Goal: Information Seeking & Learning: Check status

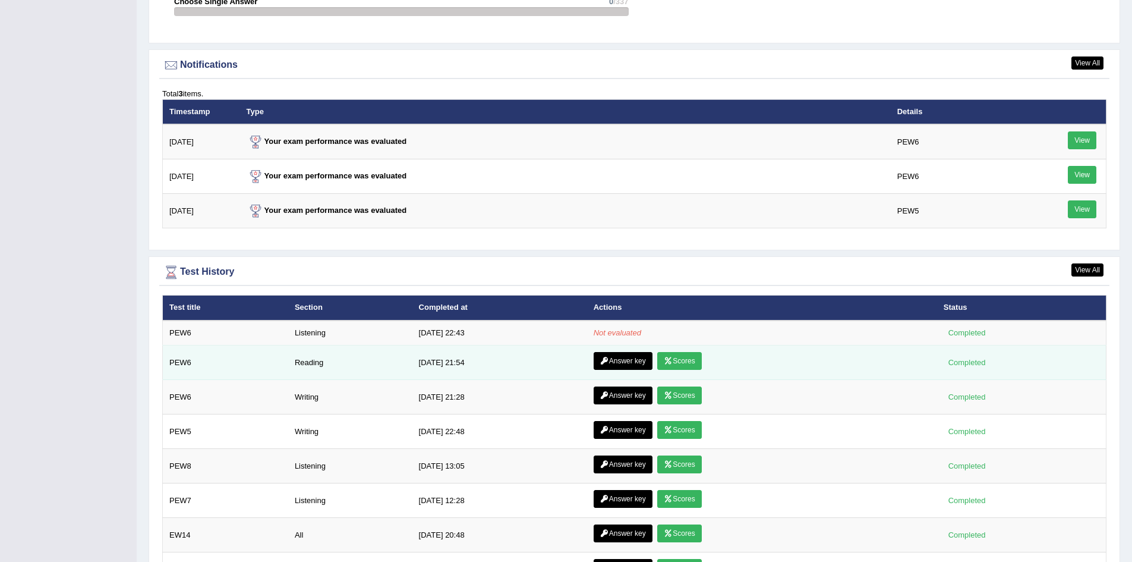
scroll to position [1426, 0]
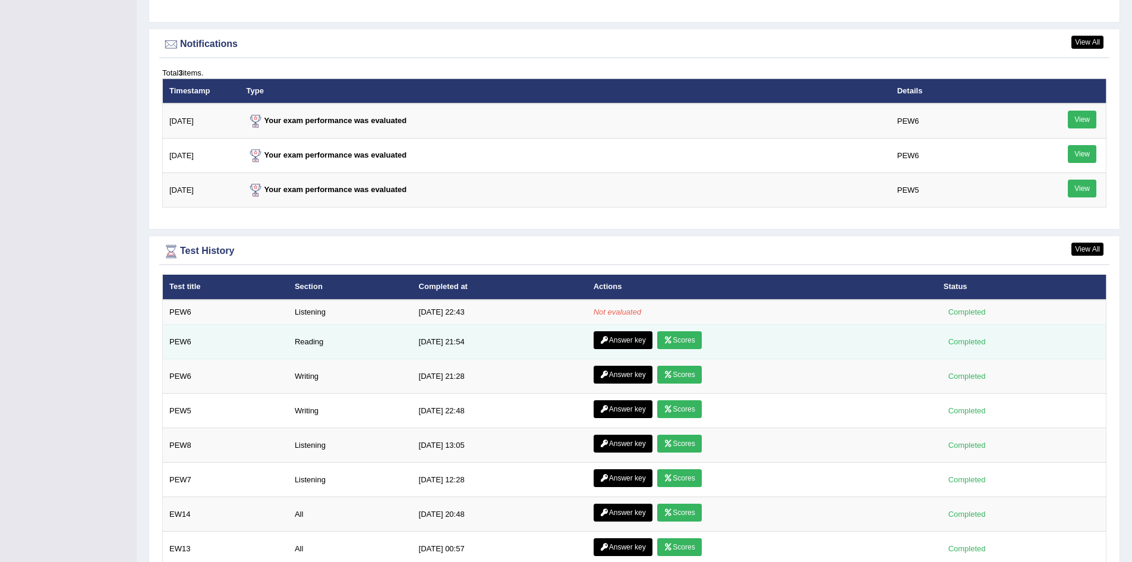
click at [688, 336] on link "Scores" at bounding box center [679, 340] width 44 height 18
click at [617, 333] on link "Answer key" at bounding box center [623, 340] width 59 height 18
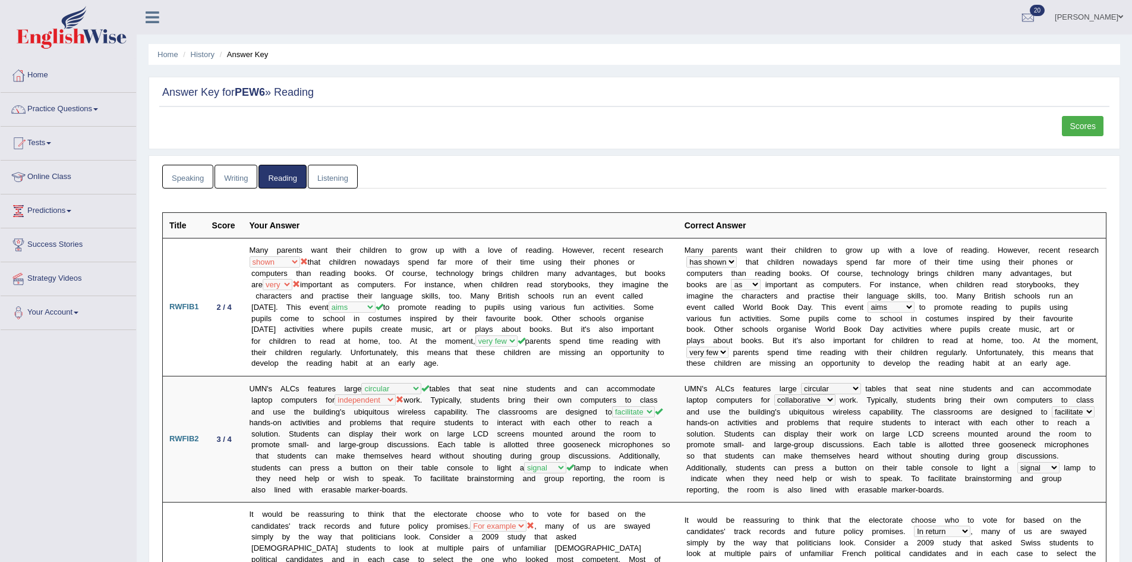
click at [1084, 127] on link "Scores" at bounding box center [1083, 126] width 42 height 20
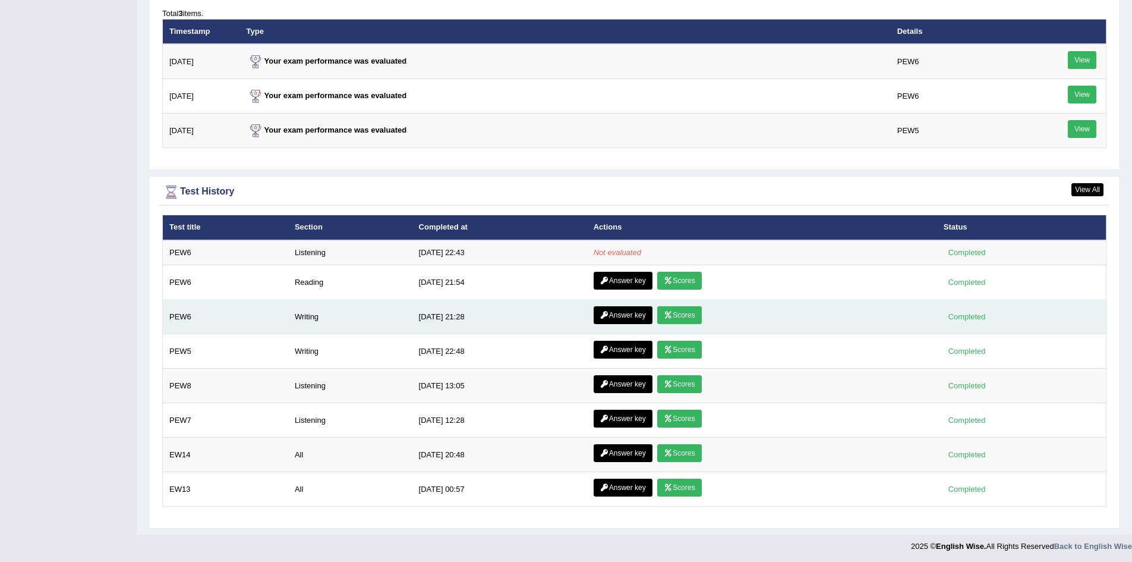
click at [679, 313] on link "Scores" at bounding box center [679, 315] width 44 height 18
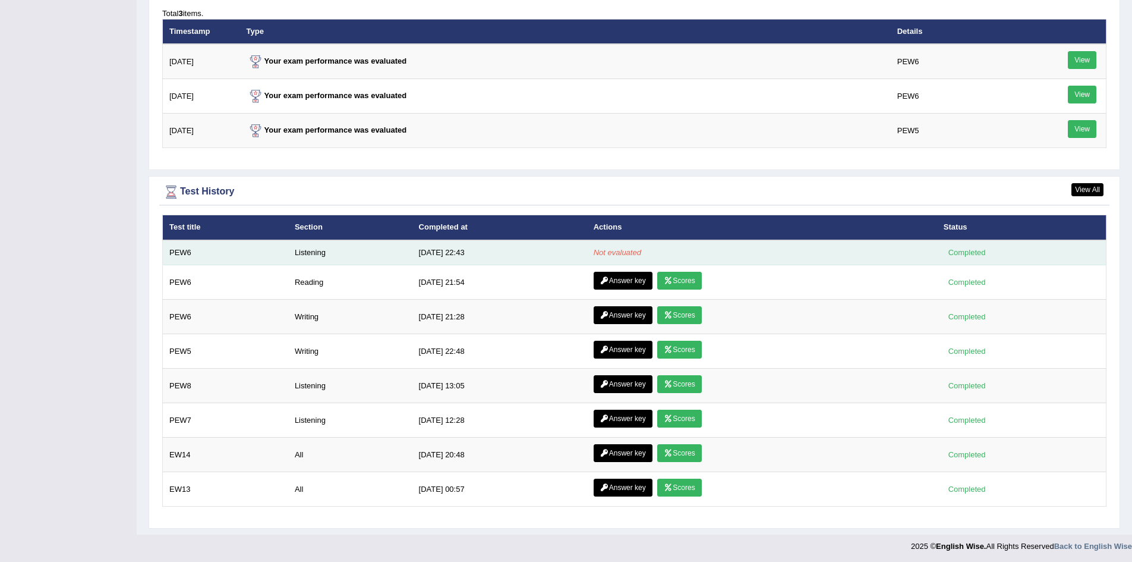
click at [467, 251] on td "10/11/25 22:43" at bounding box center [499, 252] width 175 height 25
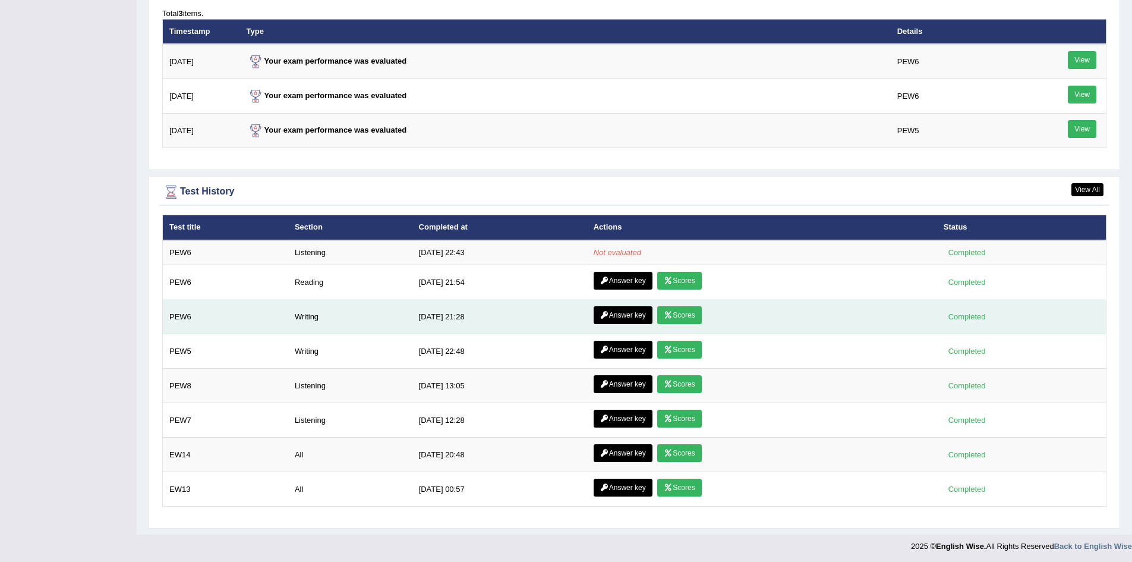
click at [689, 310] on link "Scores" at bounding box center [679, 315] width 44 height 18
click at [622, 317] on link "Answer key" at bounding box center [623, 315] width 59 height 18
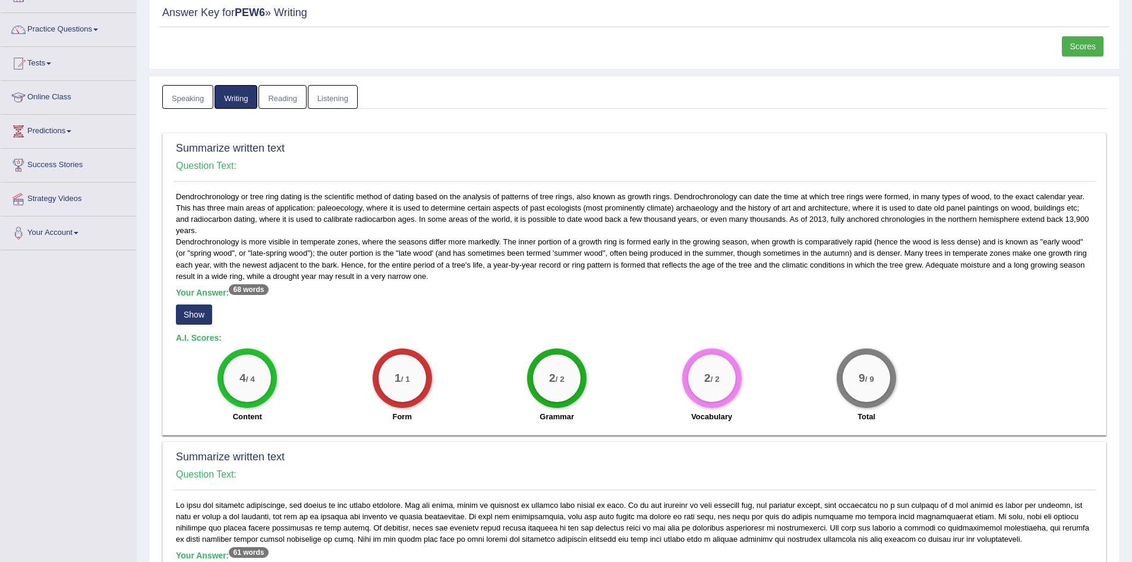
scroll to position [42, 0]
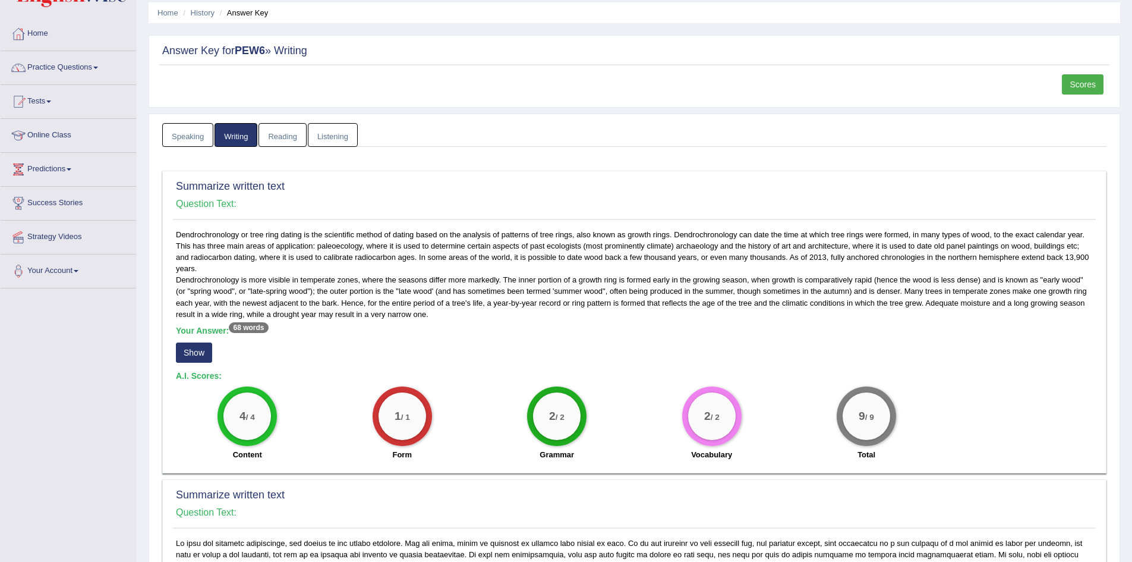
click at [1071, 86] on link "Scores" at bounding box center [1083, 84] width 42 height 20
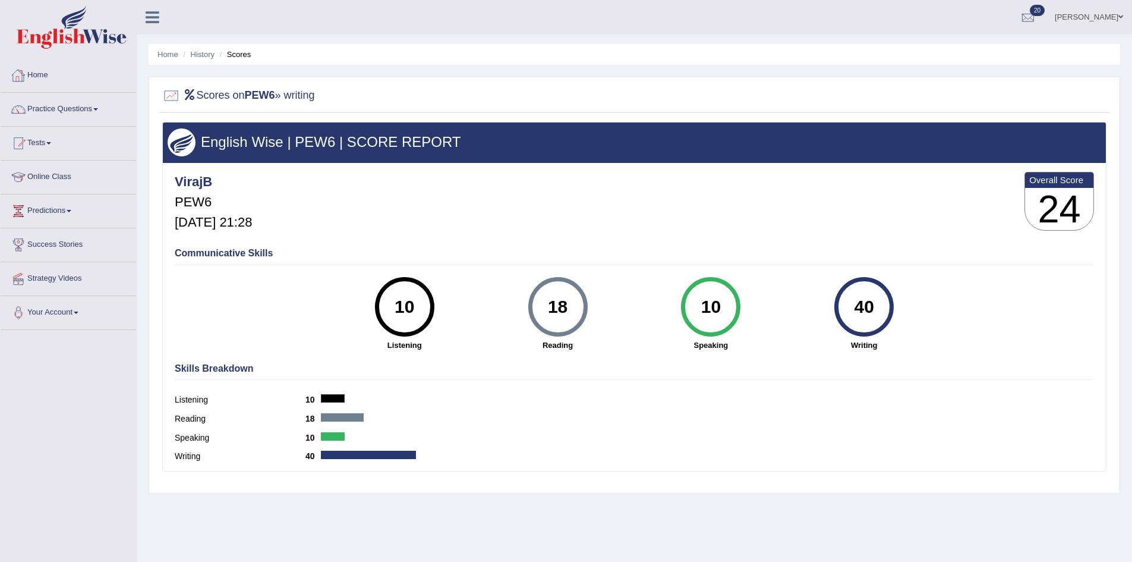
click at [45, 72] on link "Home" at bounding box center [69, 74] width 136 height 30
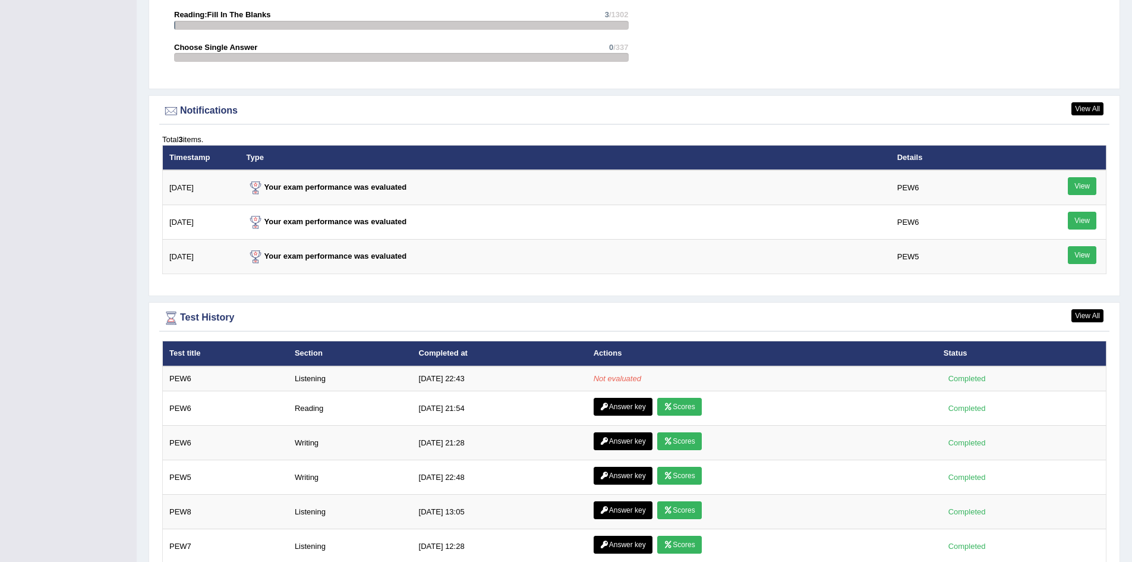
scroll to position [1367, 0]
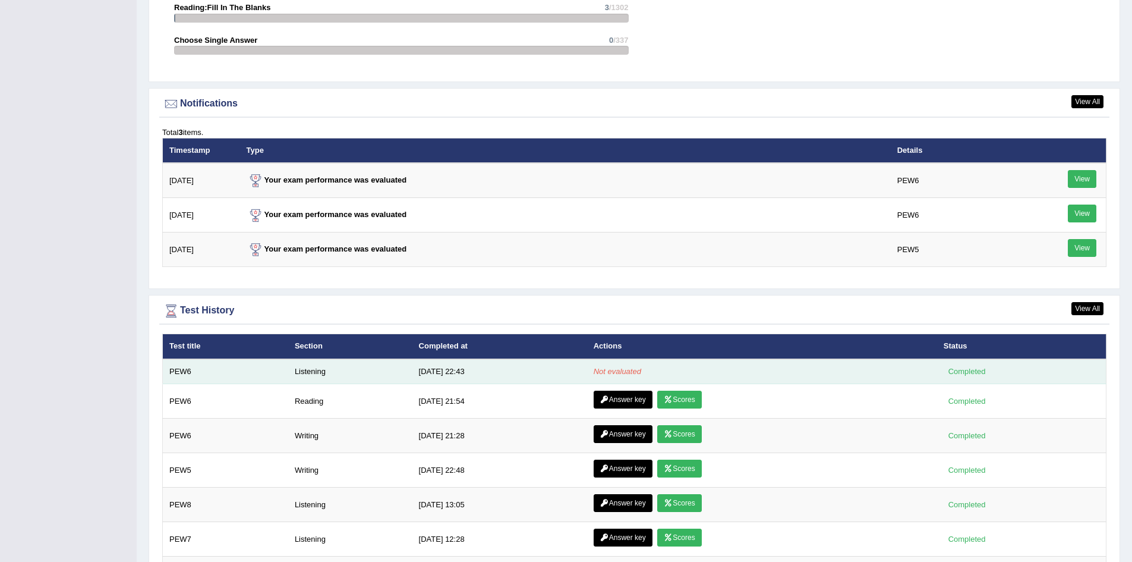
click at [977, 373] on div "Completed" at bounding box center [967, 371] width 46 height 12
click at [974, 373] on div "Completed" at bounding box center [967, 371] width 46 height 12
click at [969, 373] on div "Completed" at bounding box center [967, 371] width 46 height 12
click at [966, 373] on div "Completed" at bounding box center [967, 371] width 46 height 12
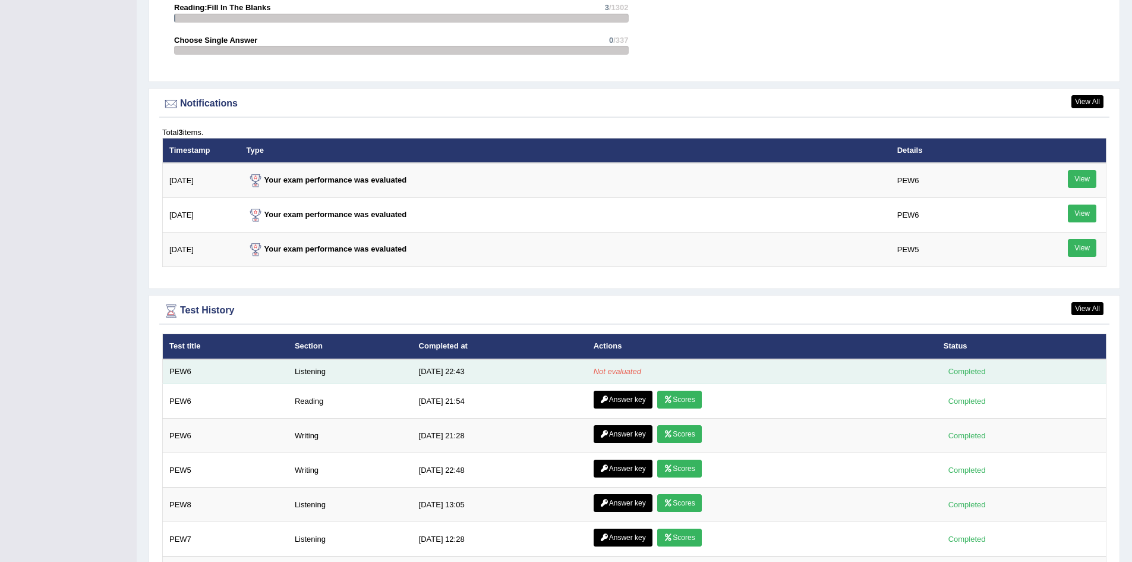
click at [966, 373] on div "Completed" at bounding box center [967, 371] width 46 height 12
click at [965, 373] on div "Completed" at bounding box center [967, 371] width 46 height 12
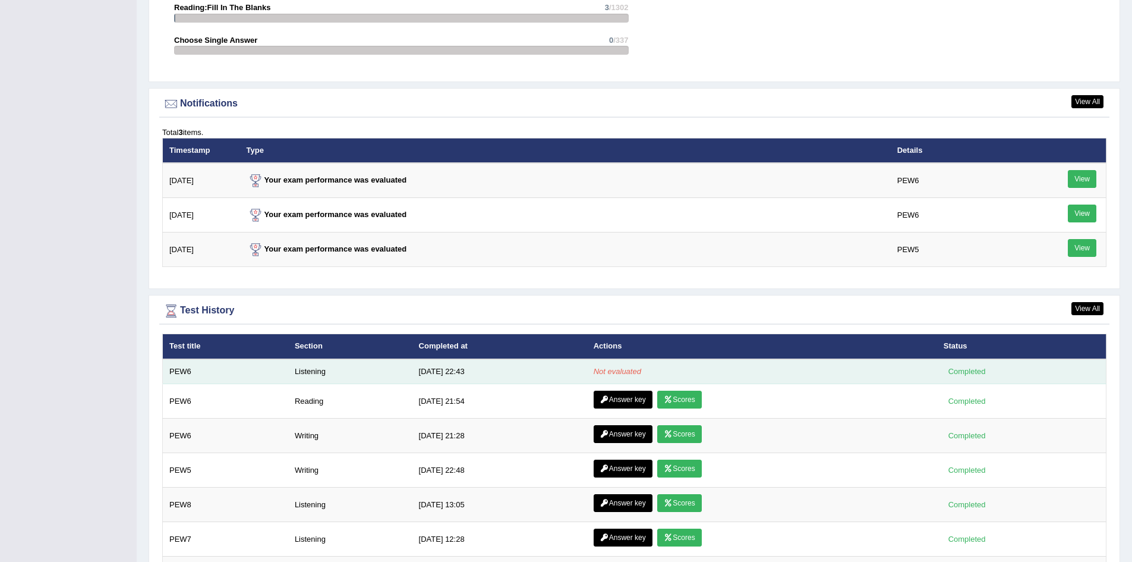
click at [962, 375] on div "Completed" at bounding box center [967, 371] width 46 height 12
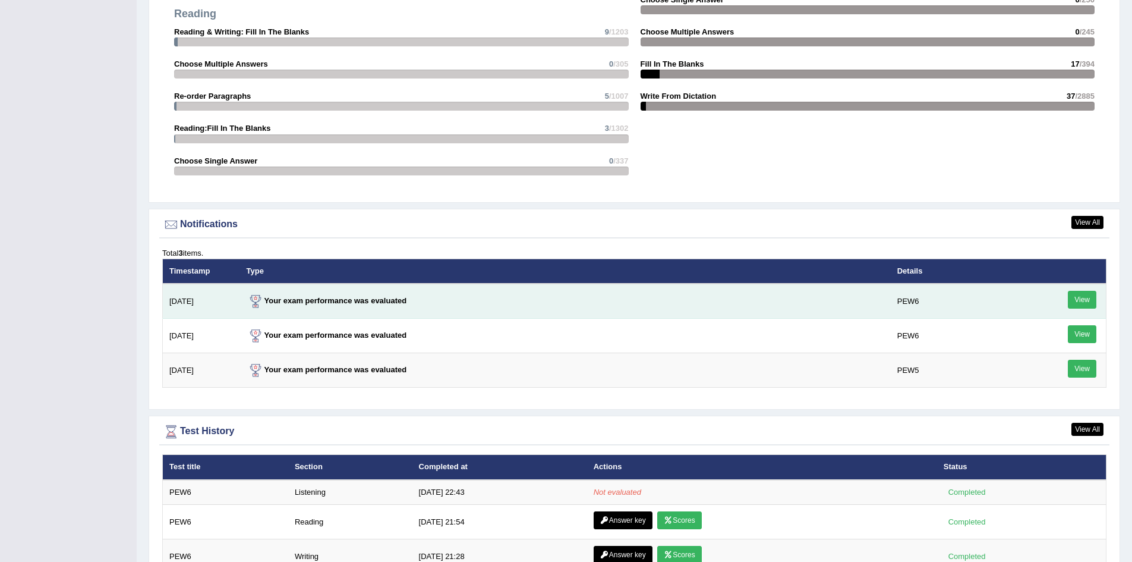
scroll to position [1248, 0]
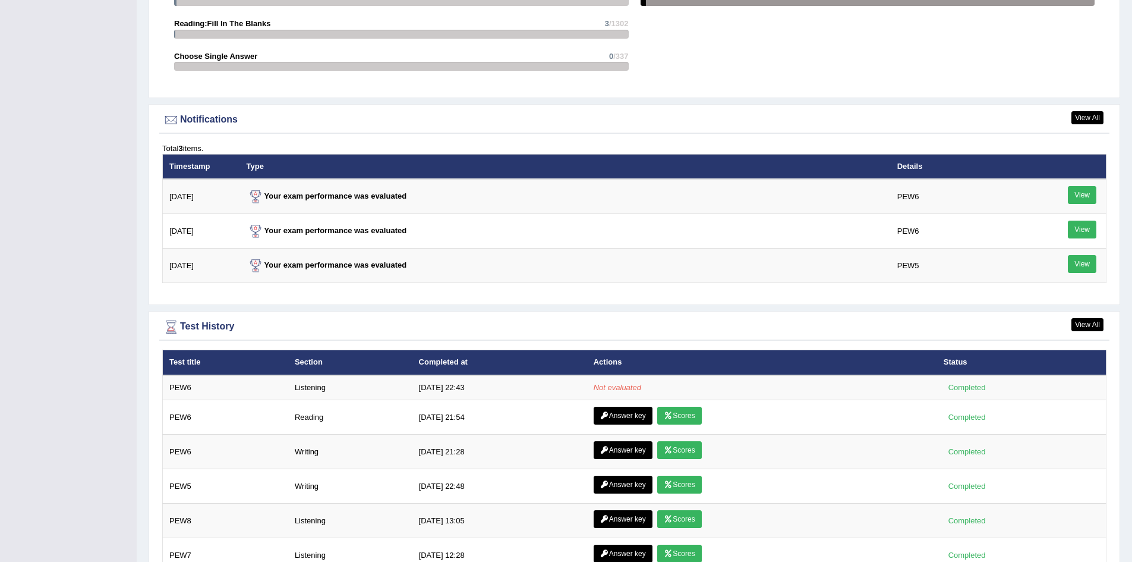
scroll to position [1367, 0]
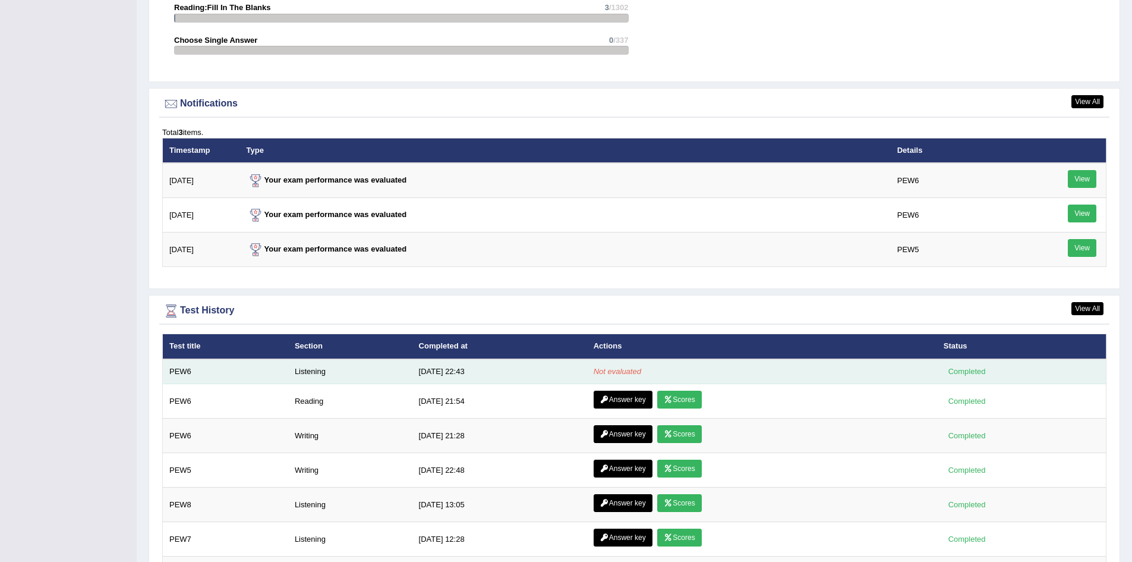
click at [445, 368] on td "[DATE] 22:43" at bounding box center [499, 371] width 175 height 25
click at [445, 367] on td "[DATE] 22:43" at bounding box center [499, 371] width 175 height 25
click at [445, 367] on td "10/11/25 22:43" at bounding box center [499, 371] width 175 height 25
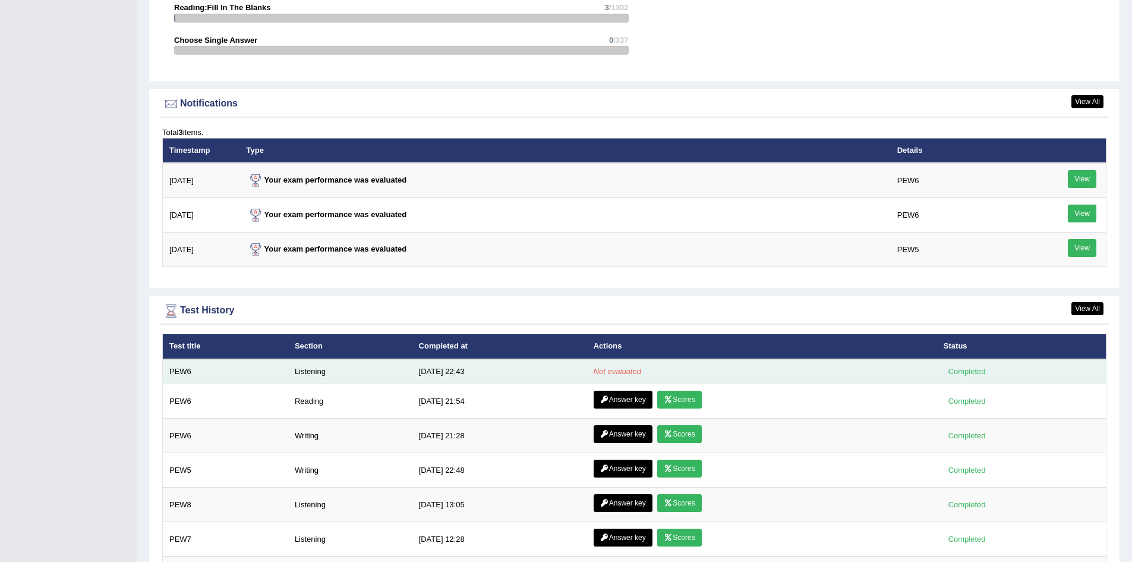
click at [962, 374] on div "Completed" at bounding box center [967, 371] width 46 height 12
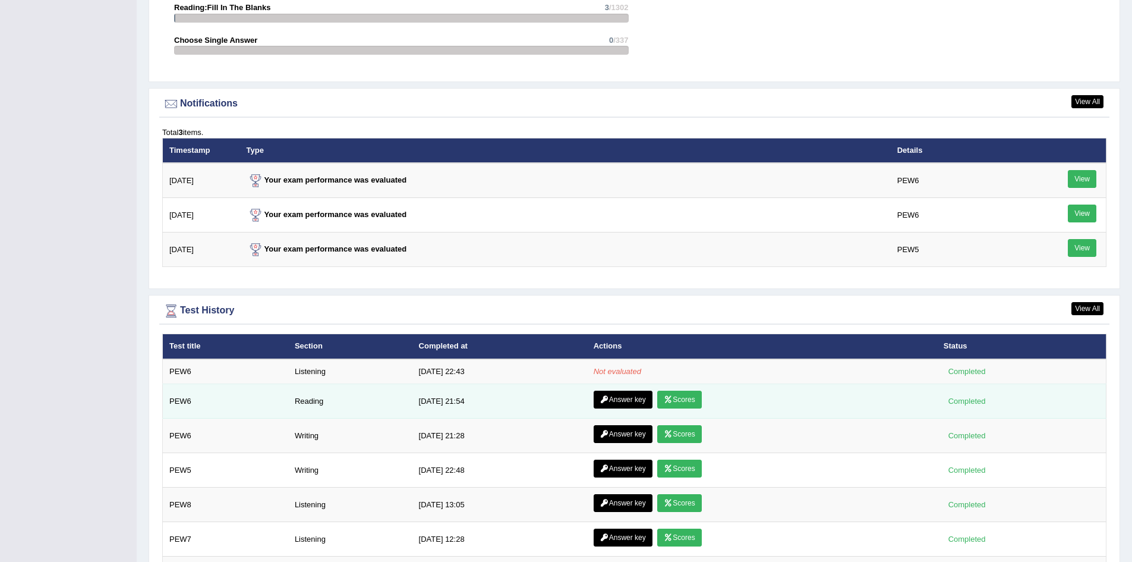
click at [685, 404] on link "Scores" at bounding box center [679, 399] width 44 height 18
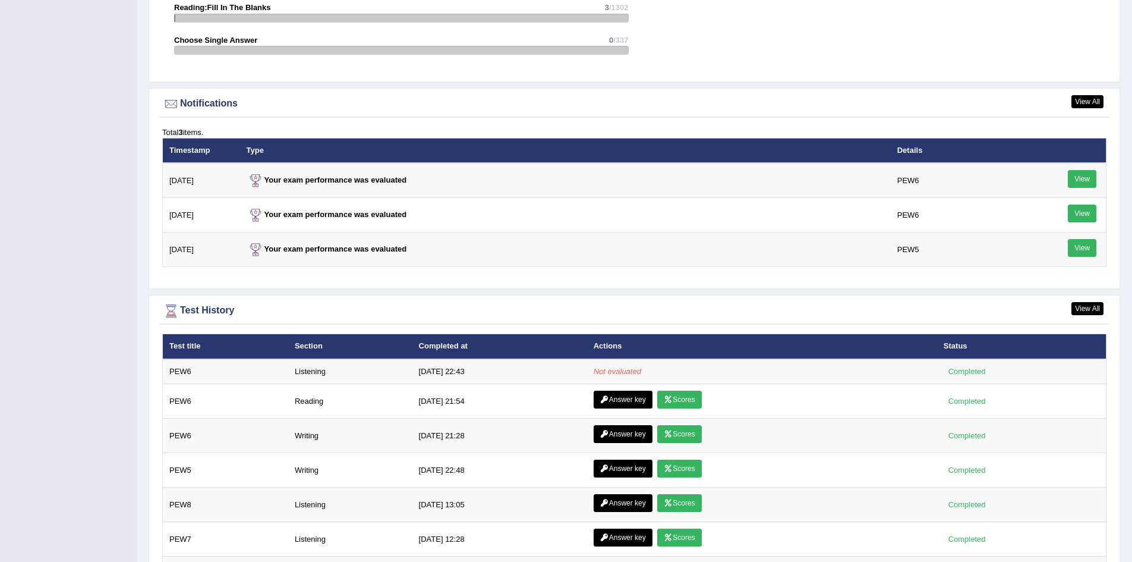
scroll to position [1367, 0]
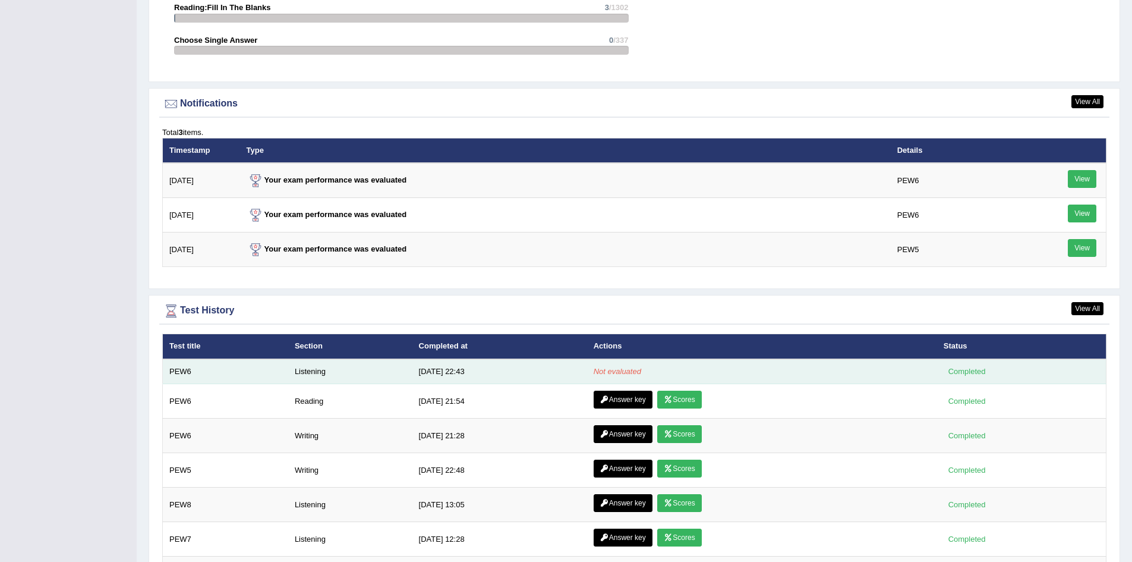
click at [682, 372] on td "Not evaluated" at bounding box center [762, 371] width 350 height 25
click at [971, 370] on div "Completed" at bounding box center [967, 371] width 46 height 12
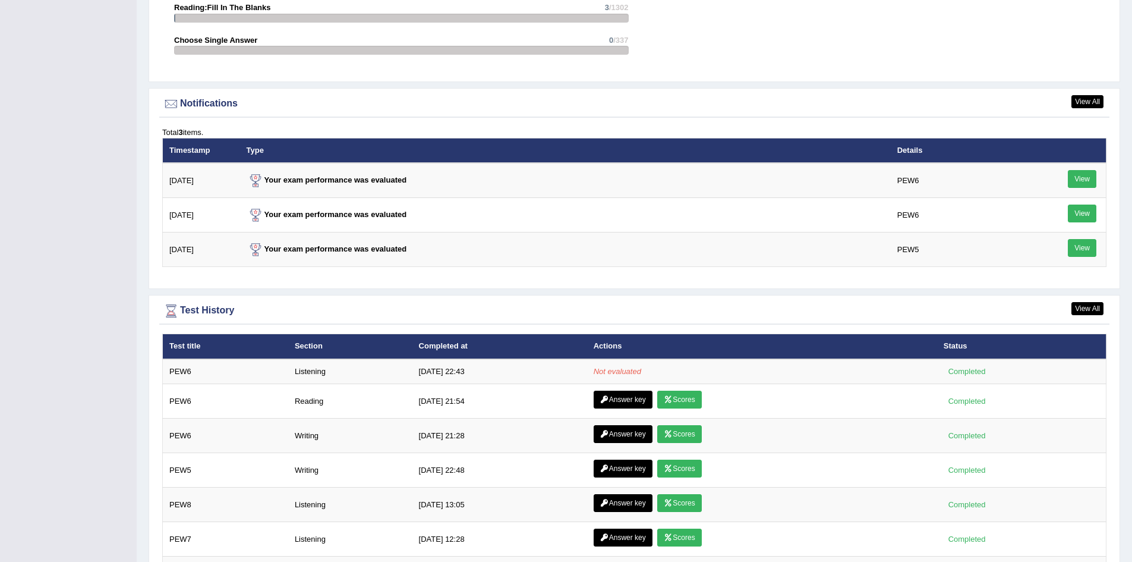
click at [804, 350] on th "Actions" at bounding box center [762, 346] width 350 height 25
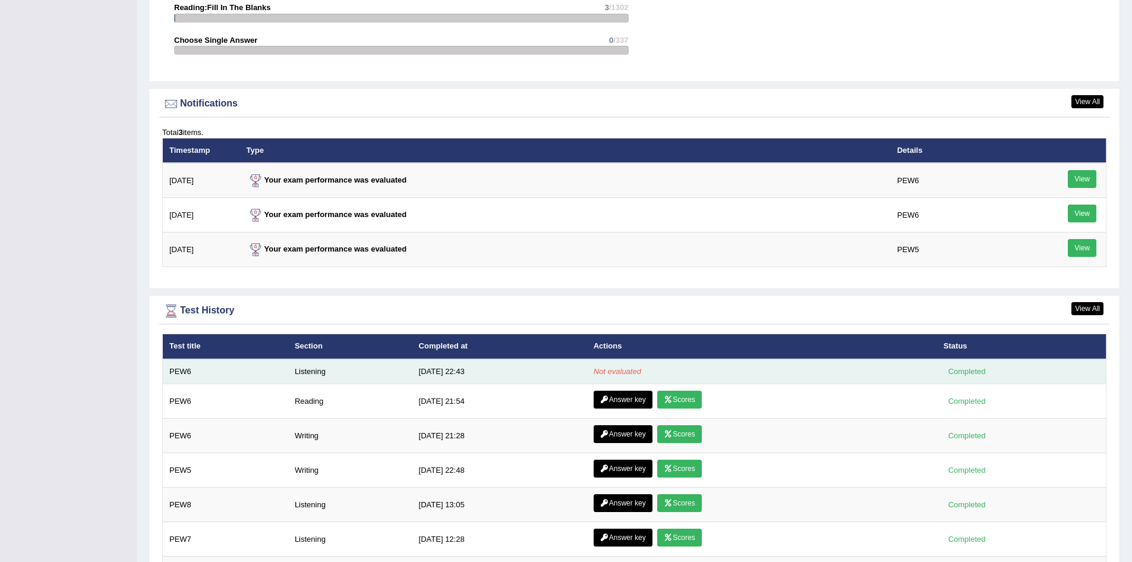
drag, startPoint x: 414, startPoint y: 374, endPoint x: 420, endPoint y: 367, distance: 9.2
click at [417, 370] on td "10/11/25 22:43" at bounding box center [499, 371] width 175 height 25
click at [420, 367] on td "10/11/25 22:43" at bounding box center [499, 371] width 175 height 25
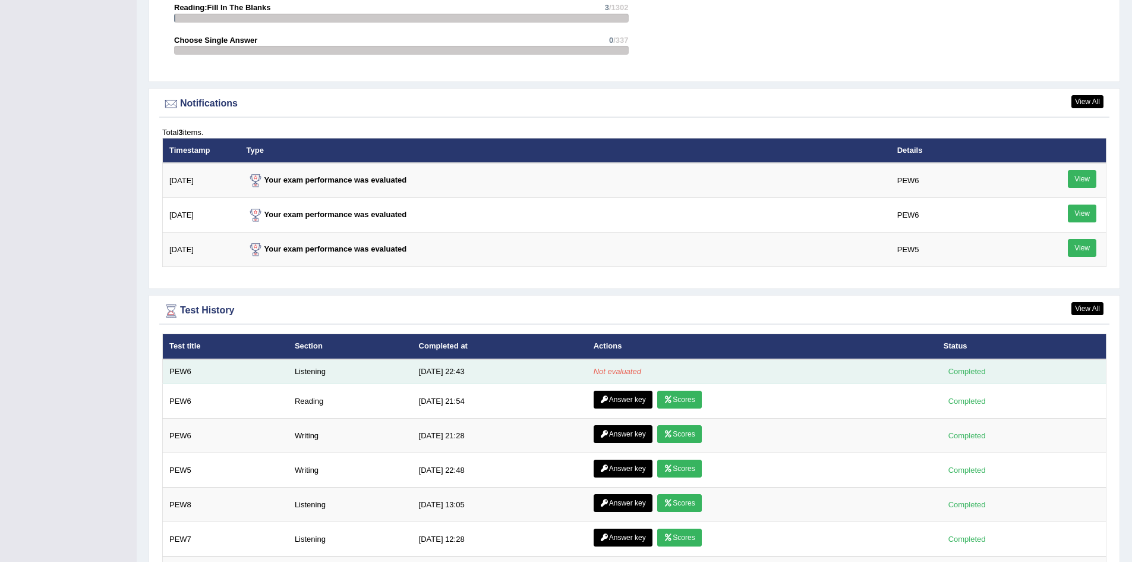
click at [421, 367] on td "10/11/25 22:43" at bounding box center [499, 371] width 175 height 25
click at [421, 366] on td "10/11/25 22:43" at bounding box center [499, 371] width 175 height 25
click at [422, 366] on td "[DATE] 22:43" at bounding box center [499, 371] width 175 height 25
click at [423, 359] on td "[DATE] 22:43" at bounding box center [499, 371] width 175 height 25
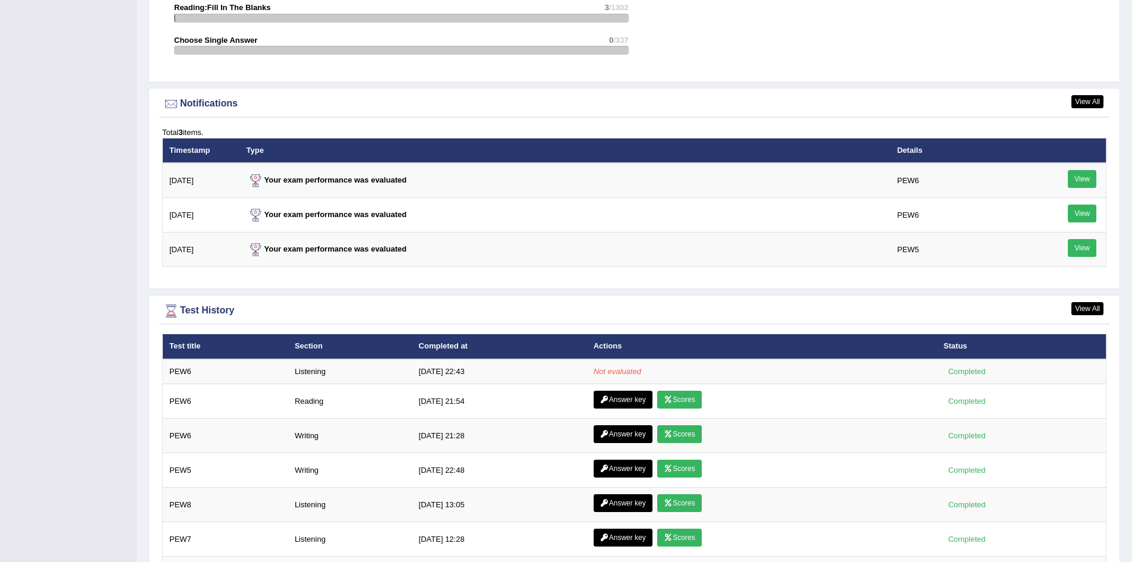
click at [421, 355] on th "Completed at" at bounding box center [499, 346] width 175 height 25
click at [421, 351] on th "Completed at" at bounding box center [499, 346] width 175 height 25
click at [420, 351] on th "Completed at" at bounding box center [499, 346] width 175 height 25
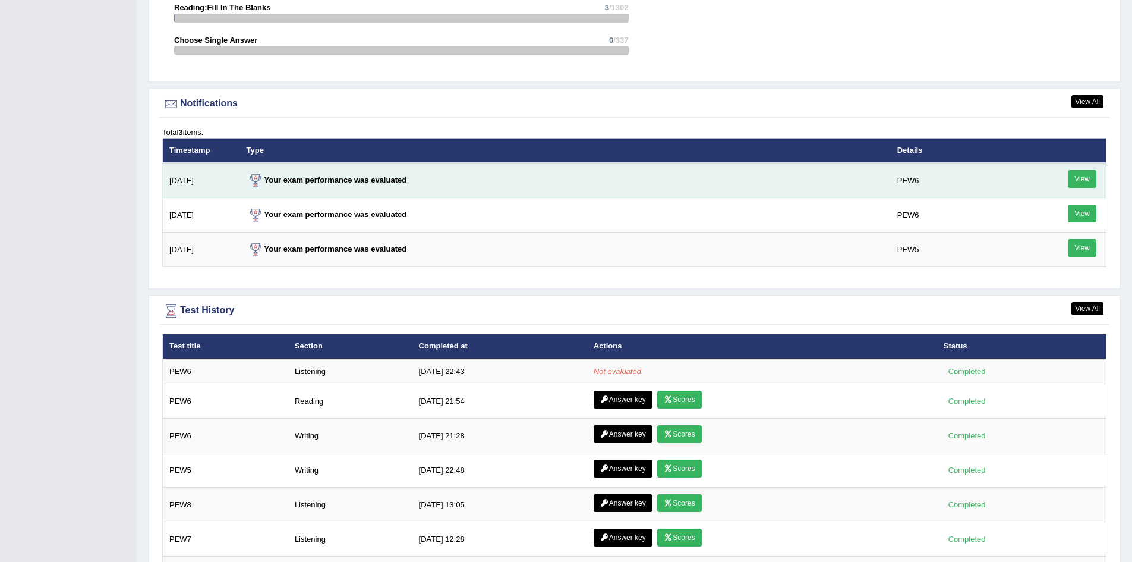
click at [1082, 178] on link "View" at bounding box center [1082, 179] width 29 height 18
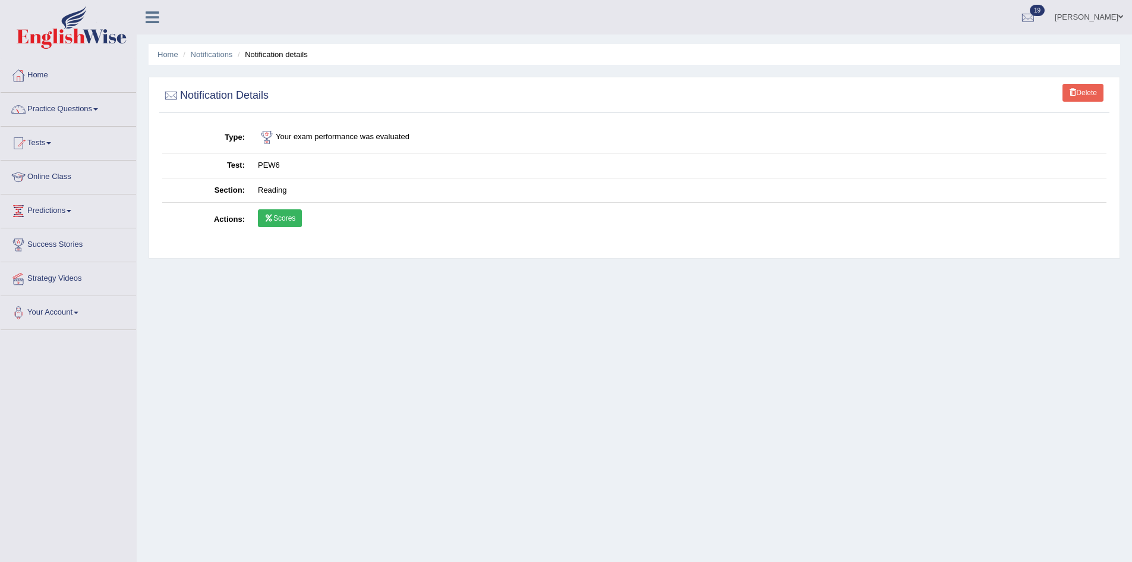
click at [232, 226] on th "Actions" at bounding box center [206, 220] width 89 height 34
click at [275, 224] on link "Scores" at bounding box center [280, 218] width 44 height 18
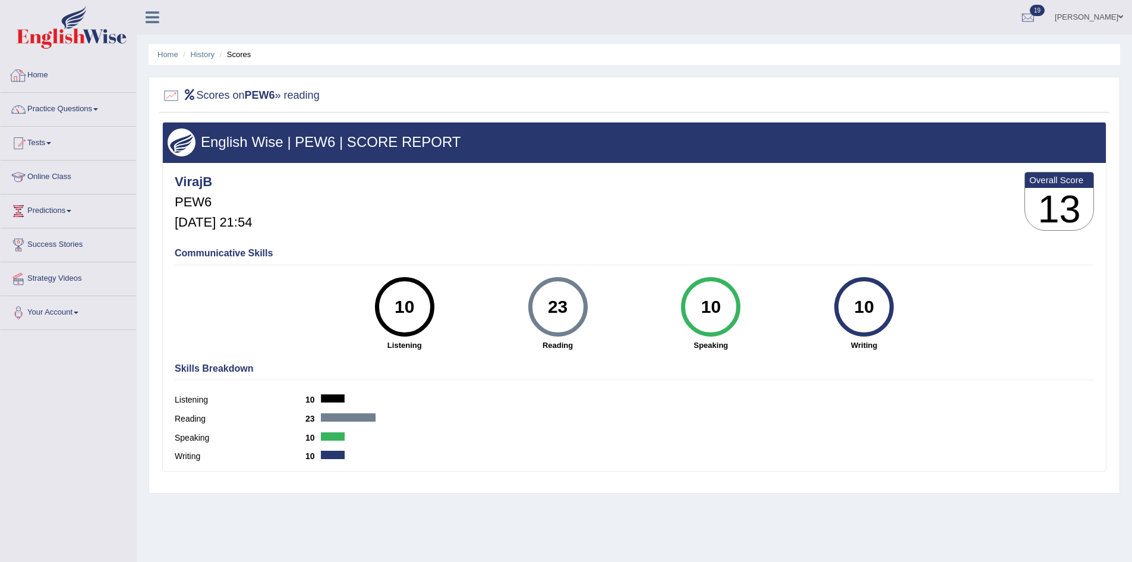
click at [42, 86] on link "Home" at bounding box center [69, 74] width 136 height 30
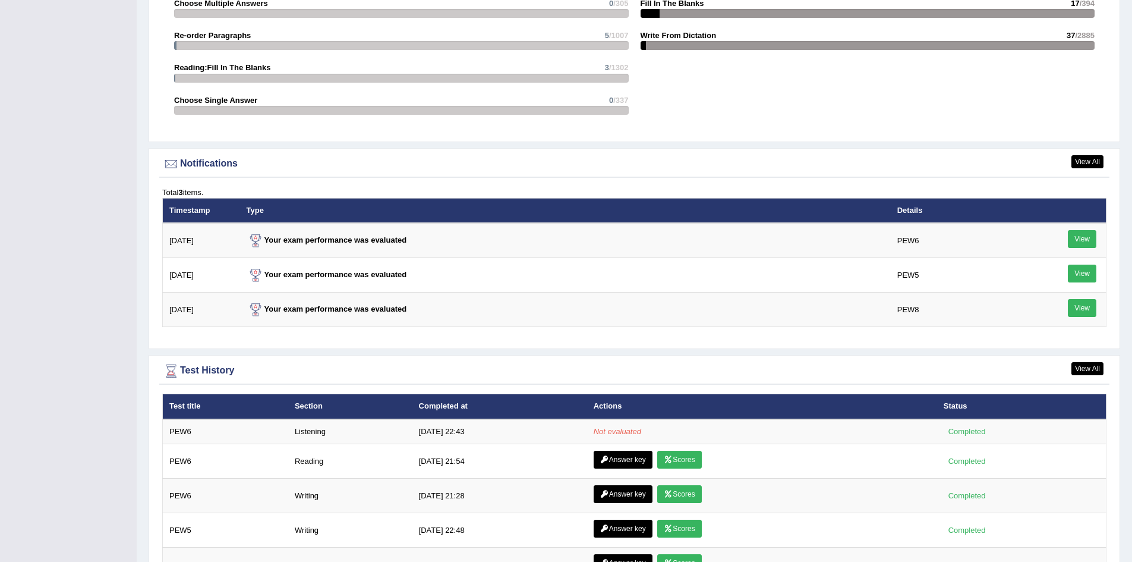
scroll to position [1308, 0]
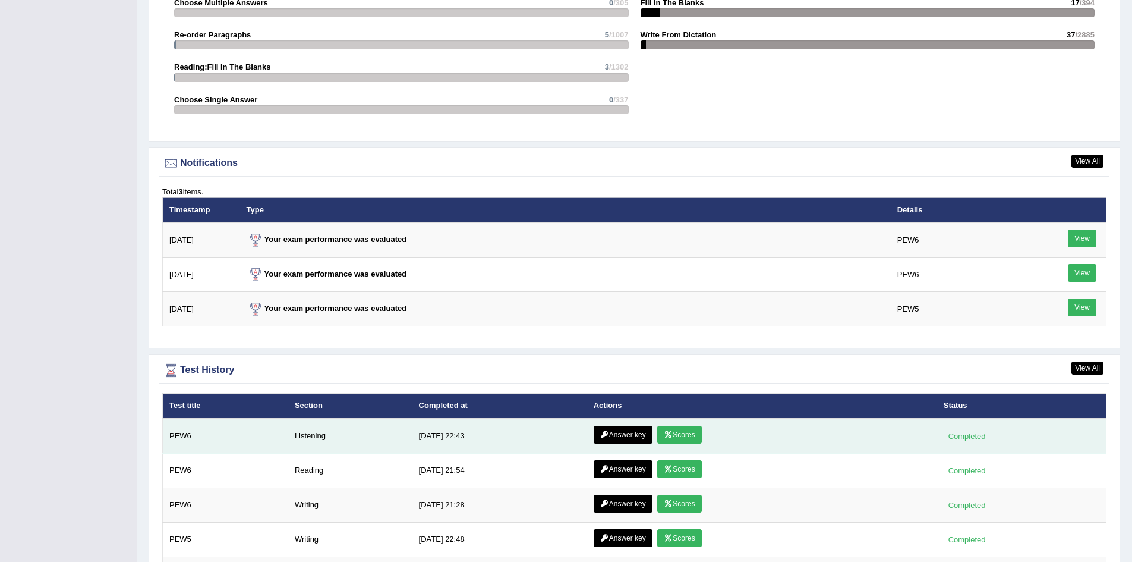
click at [691, 435] on link "Scores" at bounding box center [679, 435] width 44 height 18
click at [631, 431] on link "Answer key" at bounding box center [623, 435] width 59 height 18
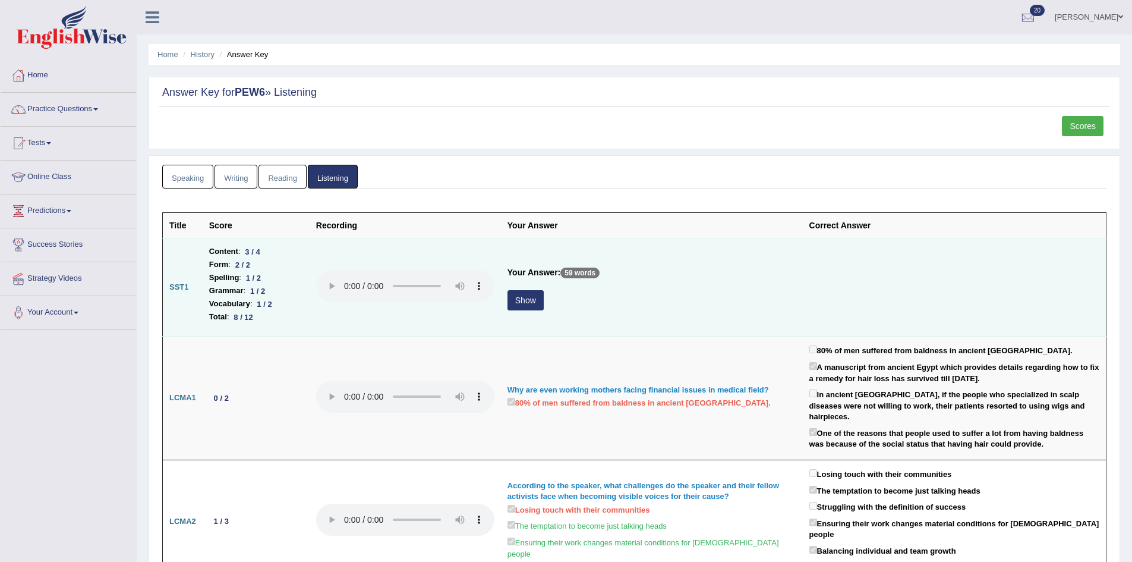
click at [520, 300] on button "Show" at bounding box center [526, 300] width 36 height 20
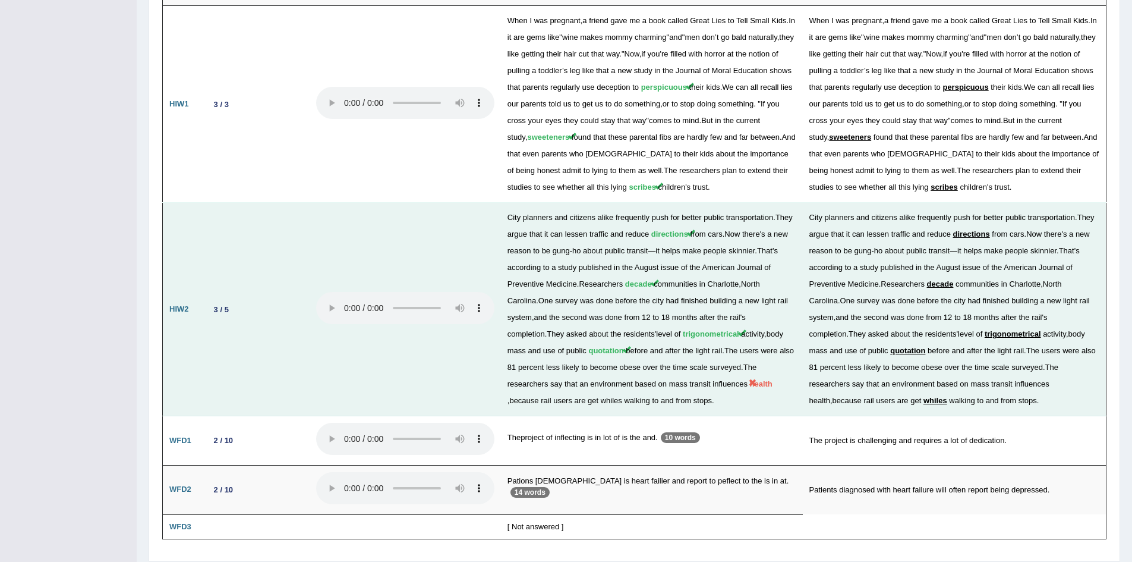
scroll to position [1648, 0]
